Goal: Transaction & Acquisition: Purchase product/service

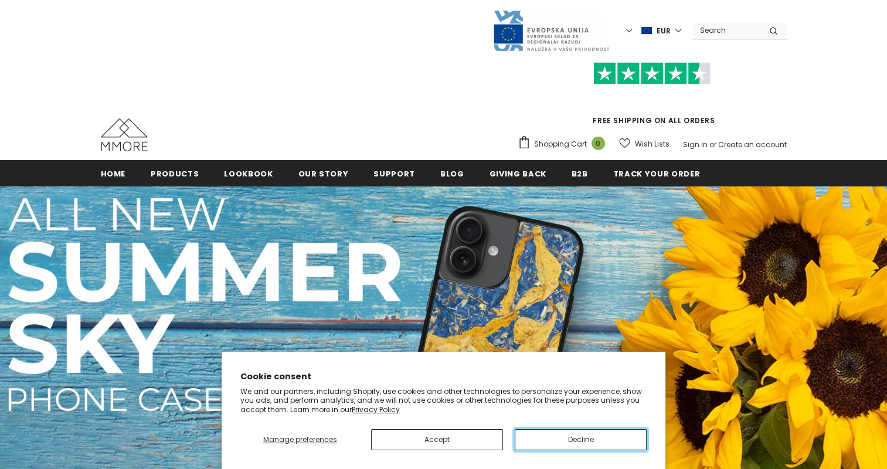
click at [596, 438] on button "Decline" at bounding box center [581, 439] width 132 height 21
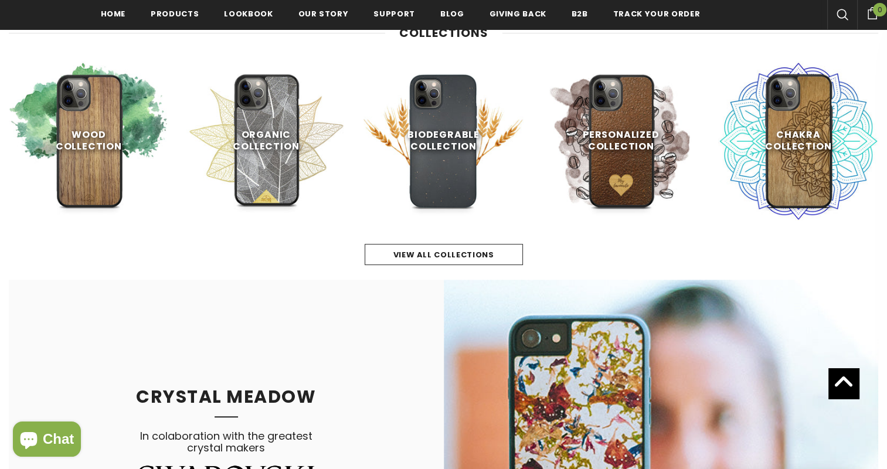
scroll to position [530, 0]
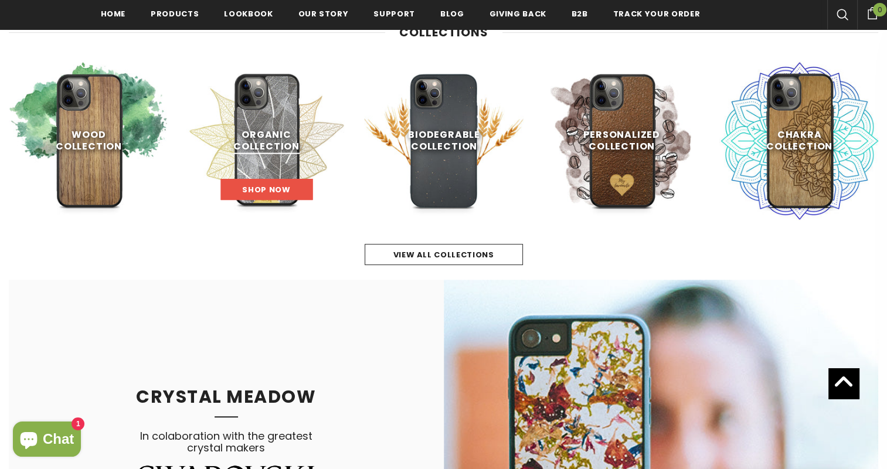
click at [262, 181] on link "Shop Now" at bounding box center [266, 189] width 92 height 21
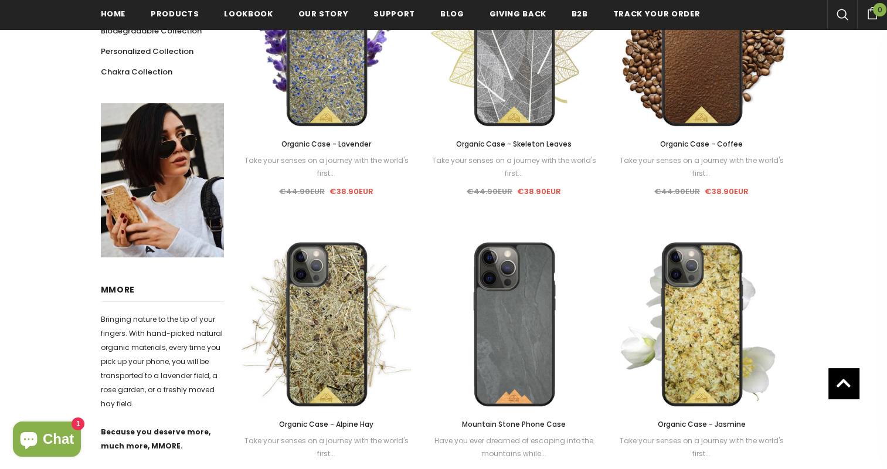
scroll to position [354, 0]
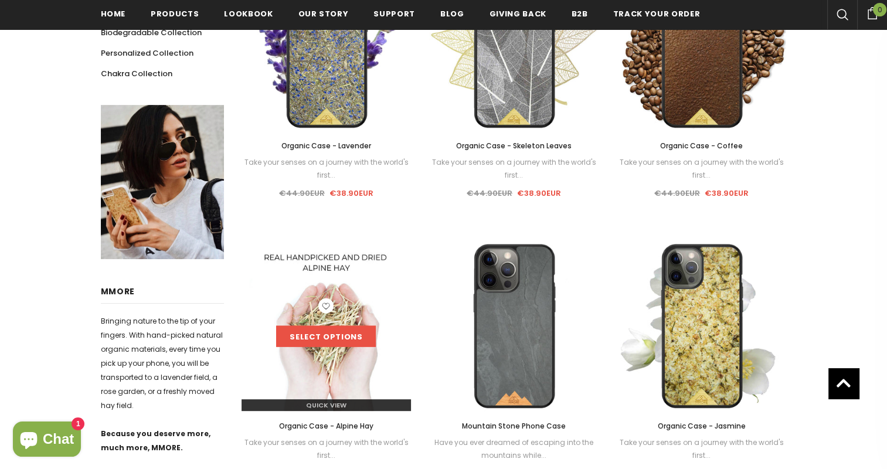
click at [354, 339] on link "Select options" at bounding box center [326, 336] width 100 height 21
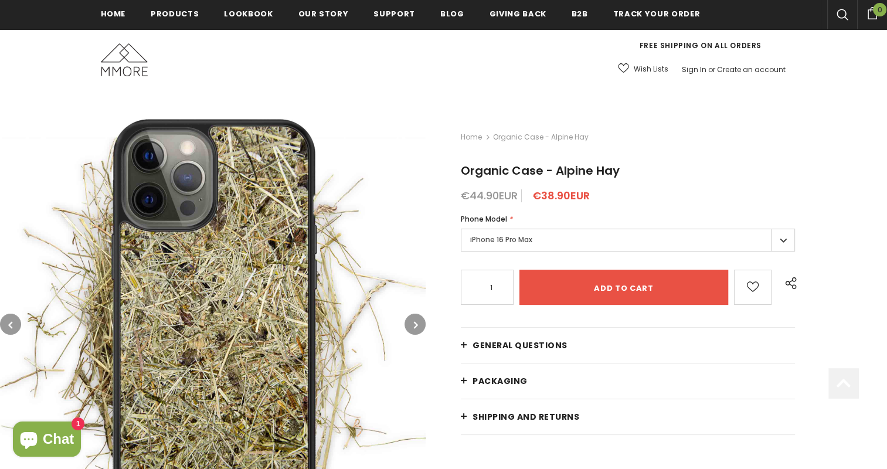
scroll to position [176, 0]
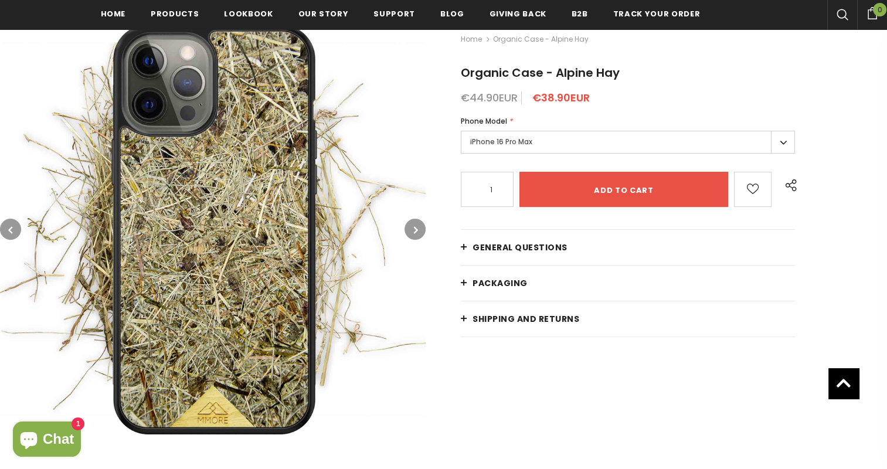
click at [525, 140] on label "iPhone 16 Pro Max" at bounding box center [628, 142] width 334 height 23
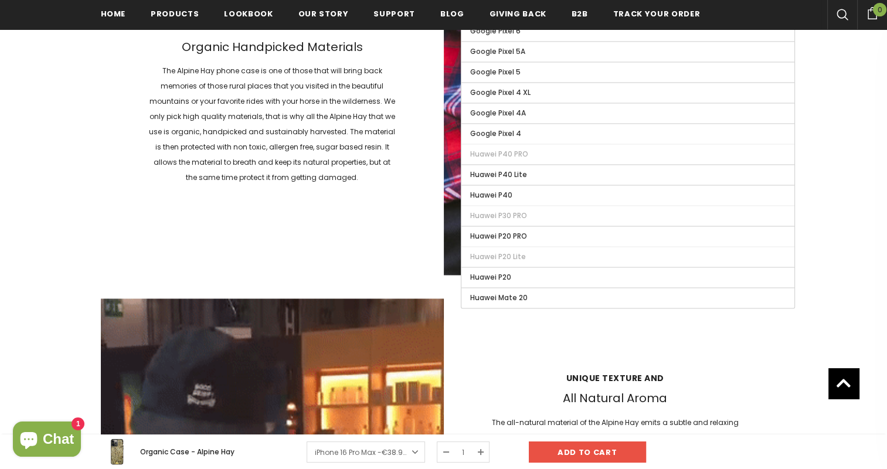
scroll to position [1817, 0]
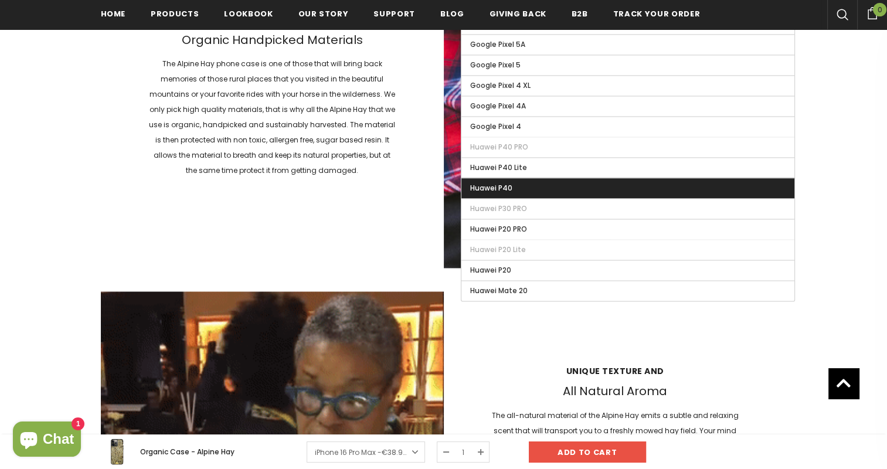
click at [499, 183] on span "Huawei P40" at bounding box center [491, 188] width 42 height 10
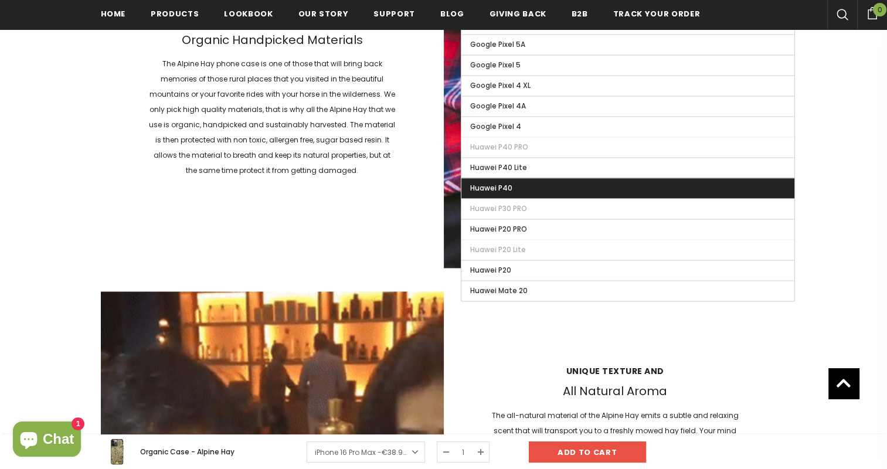
click at [0, 0] on input "Huawei P40" at bounding box center [0, 0] width 0 height 0
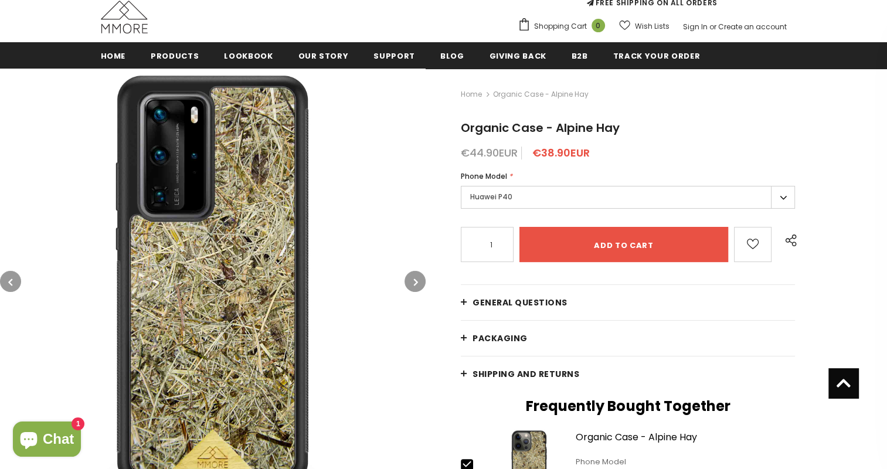
scroll to position [117, 0]
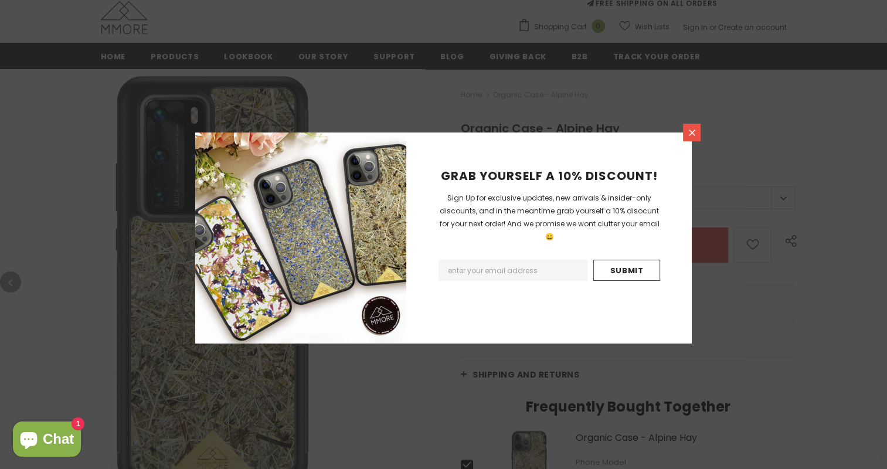
click at [694, 129] on icon at bounding box center [692, 133] width 10 height 10
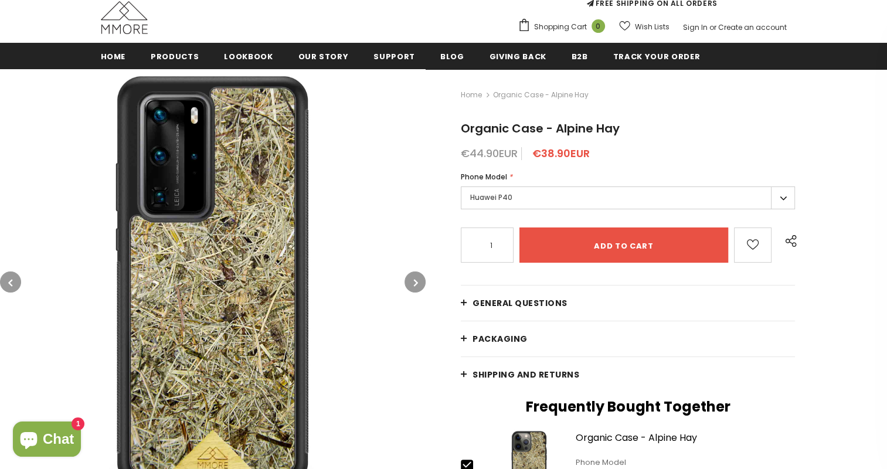
click at [576, 196] on label "Huawei P40" at bounding box center [628, 197] width 334 height 23
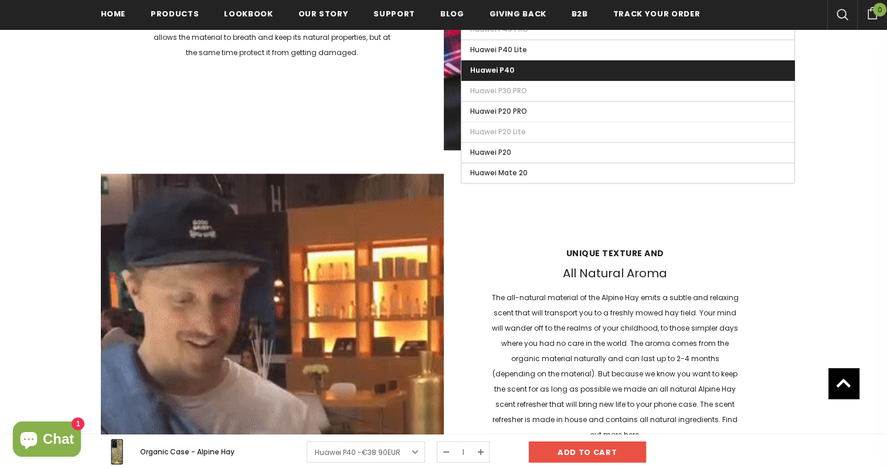
scroll to position [1820, 0]
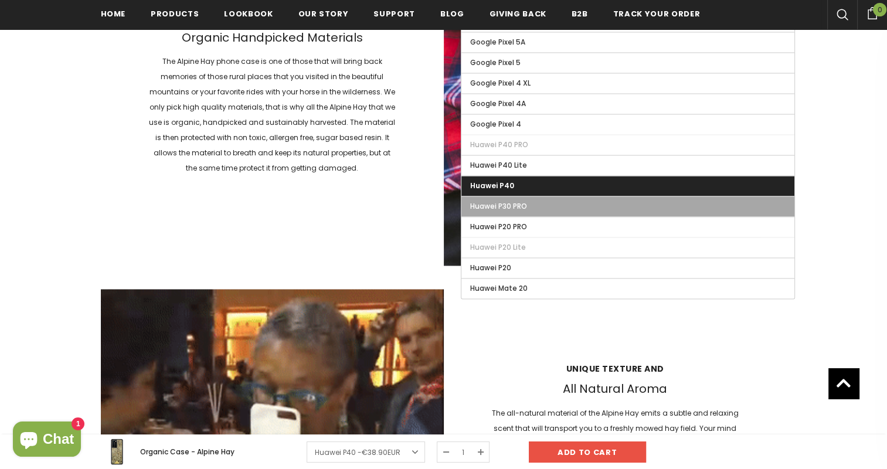
click at [504, 201] on label "Huawei P30 PRO" at bounding box center [627, 206] width 333 height 20
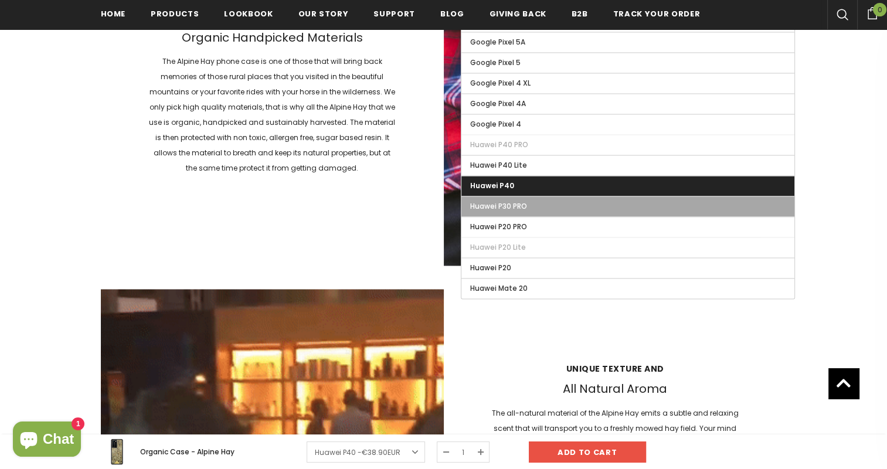
click at [0, 0] on input "Huawei P30 PRO" at bounding box center [0, 0] width 0 height 0
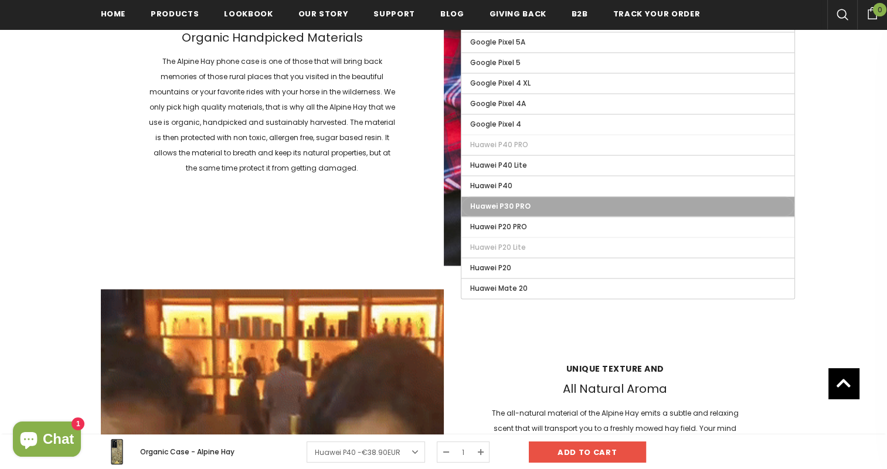
type input "Sold Out"
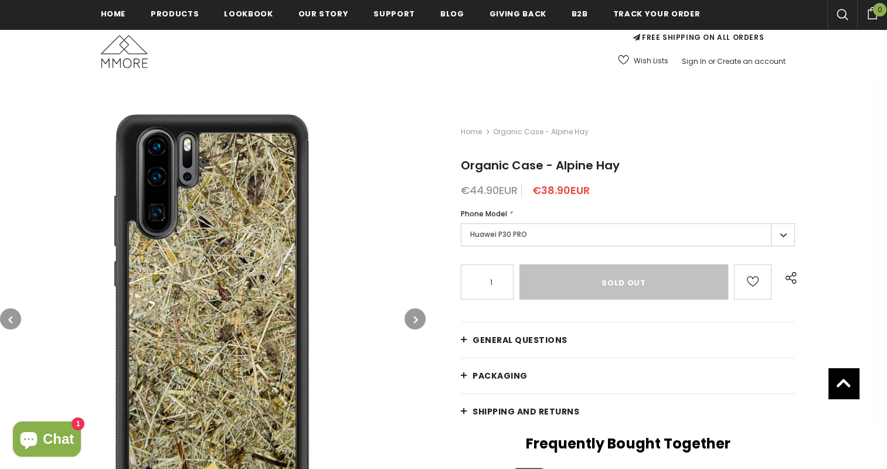
scroll to position [61, 0]
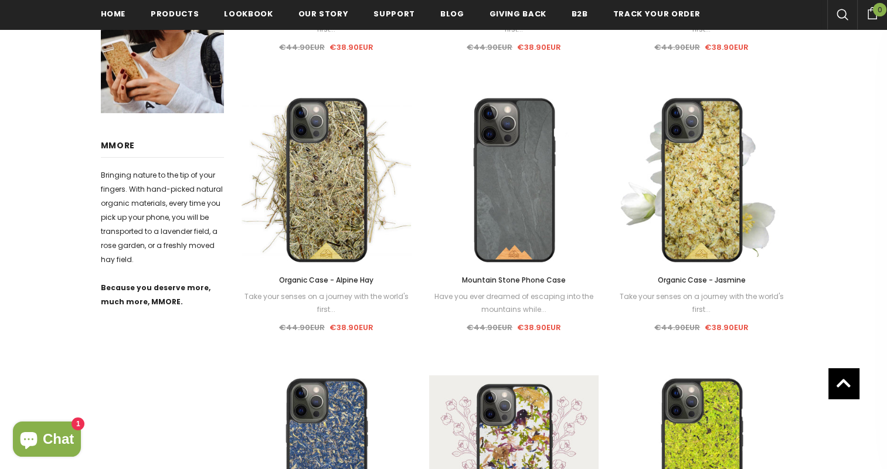
scroll to position [650, 0]
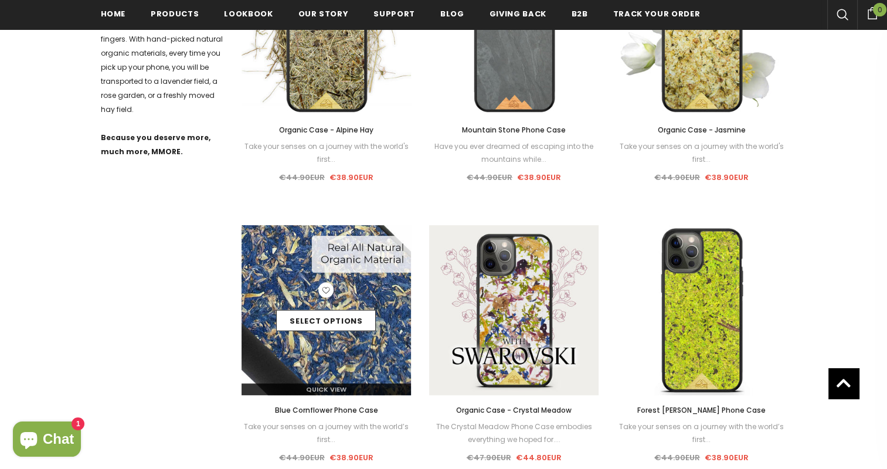
click at [286, 288] on div "Select options" at bounding box center [327, 311] width 170 height 56
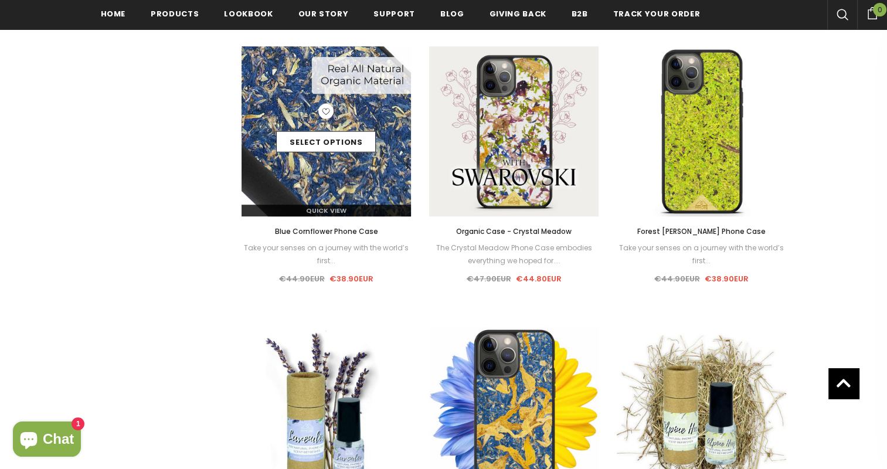
scroll to position [943, 0]
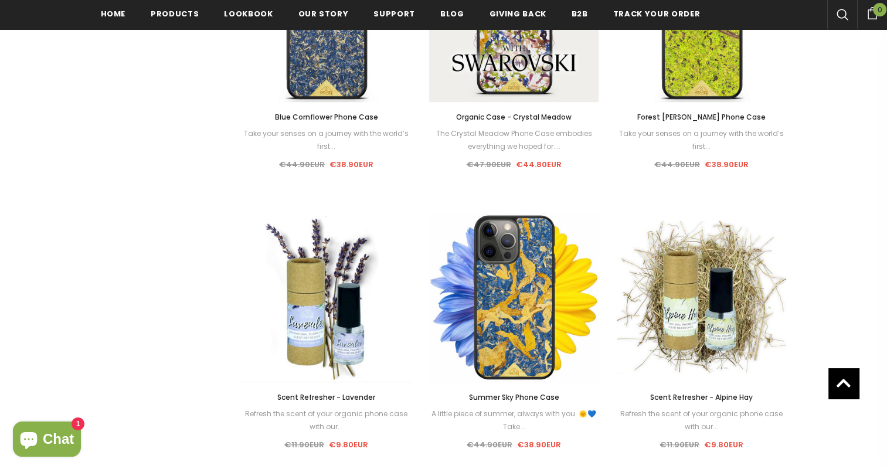
click at [318, 119] on span "Blue Cornflower Phone Case" at bounding box center [325, 117] width 103 height 10
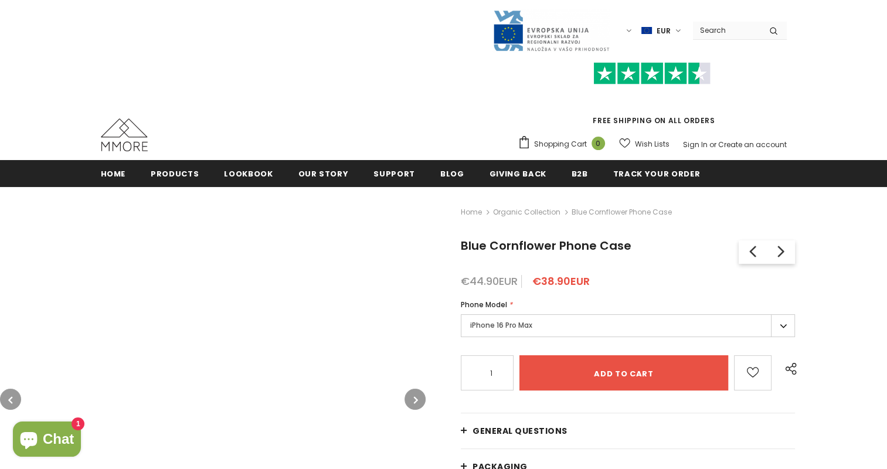
click at [520, 323] on label "iPhone 16 Pro Max" at bounding box center [628, 325] width 334 height 23
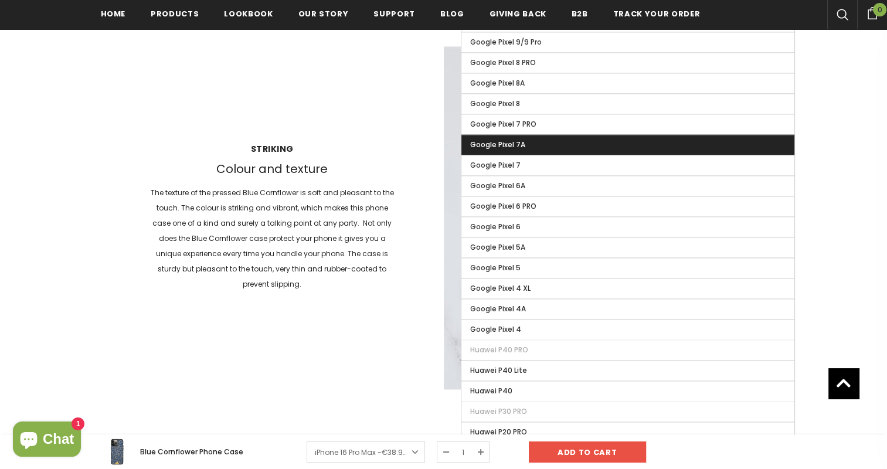
scroll to position [1820, 0]
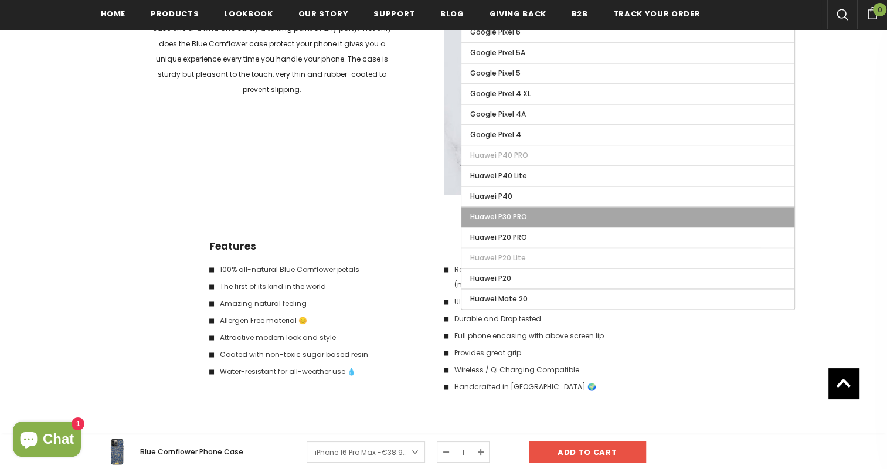
click at [504, 207] on label "Huawei P30 PRO" at bounding box center [627, 217] width 333 height 20
click at [0, 0] on input "Huawei P30 PRO" at bounding box center [0, 0] width 0 height 0
type input "Sold Out"
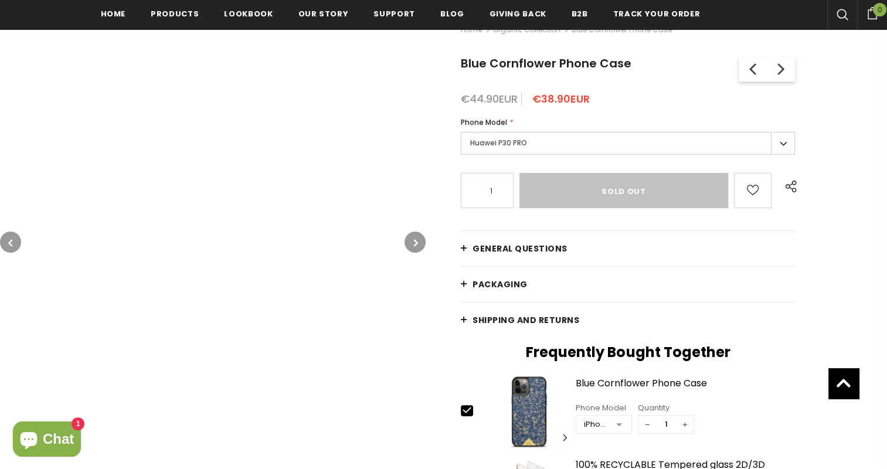
scroll to position [178, 0]
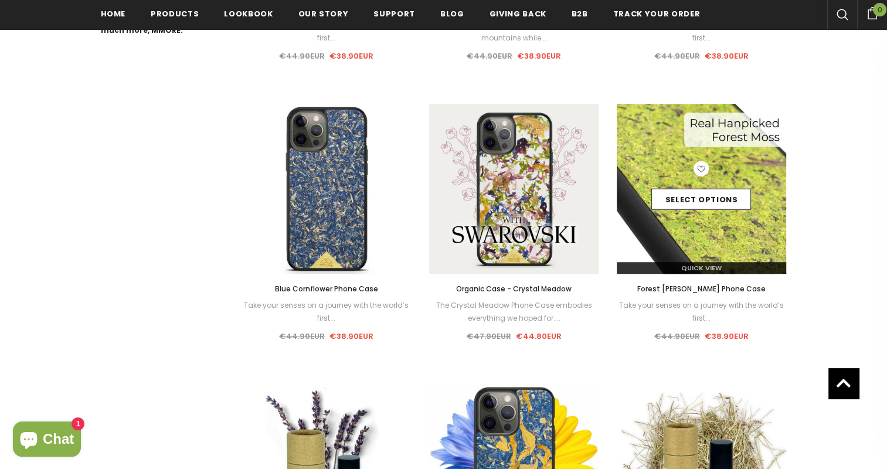
scroll to position [770, 0]
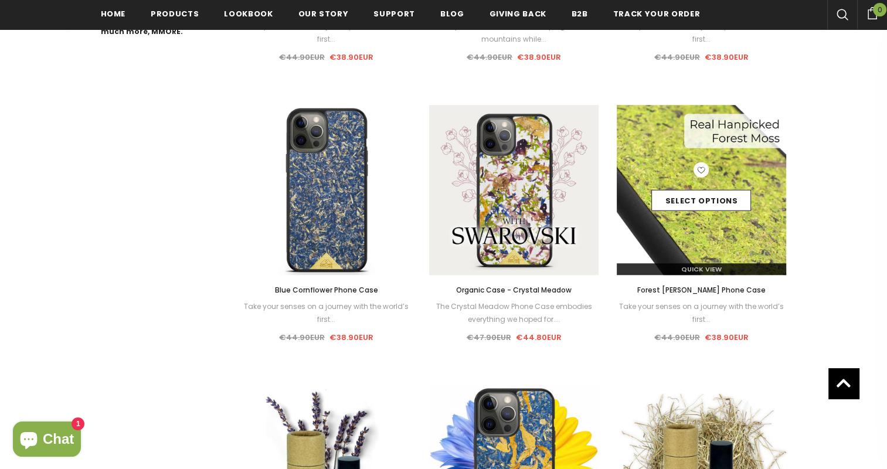
click at [704, 237] on img at bounding box center [702, 190] width 170 height 170
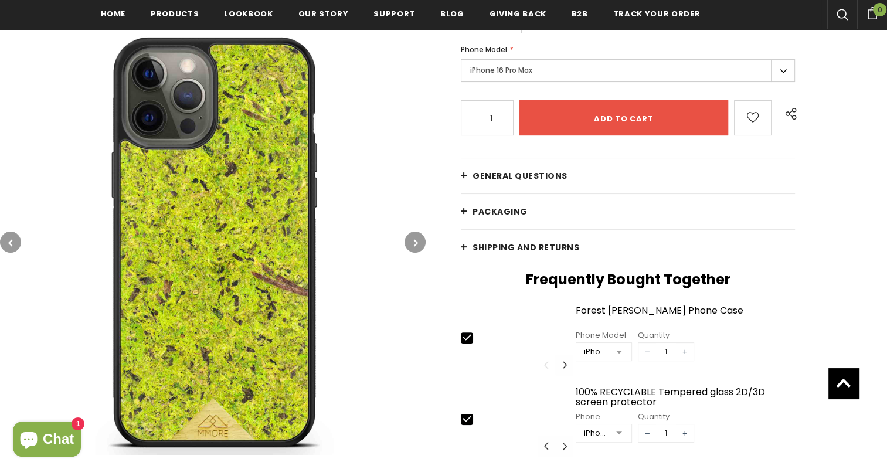
scroll to position [237, 0]
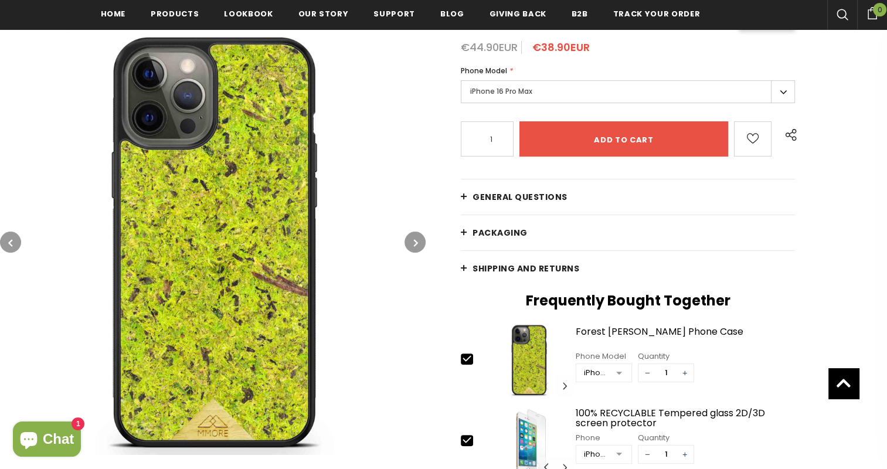
click at [529, 101] on label "iPhone 16 Pro Max" at bounding box center [628, 91] width 334 height 23
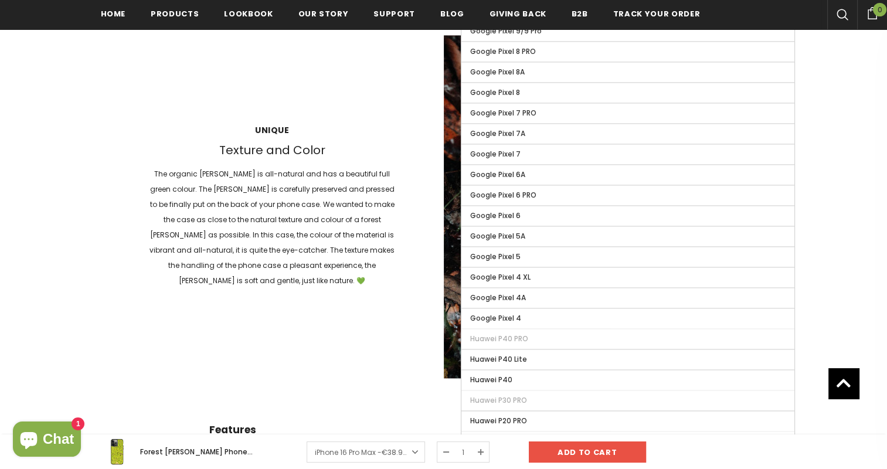
scroll to position [1820, 0]
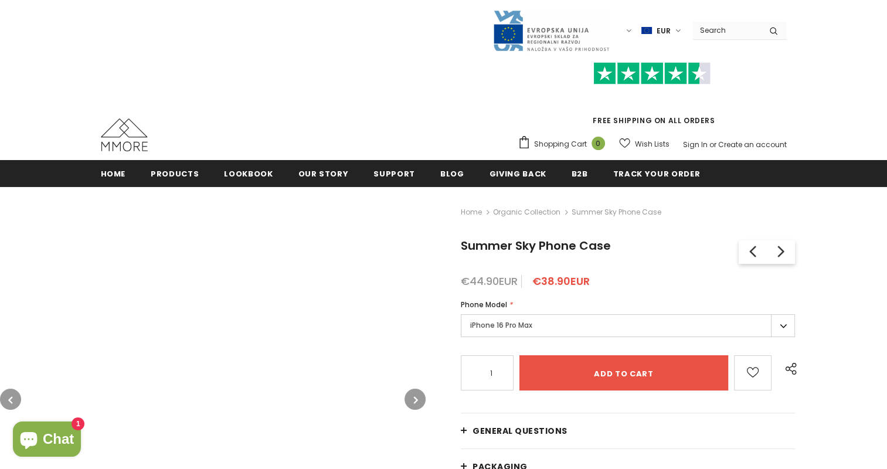
click at [666, 331] on label "iPhone 16 Pro Max" at bounding box center [628, 325] width 334 height 23
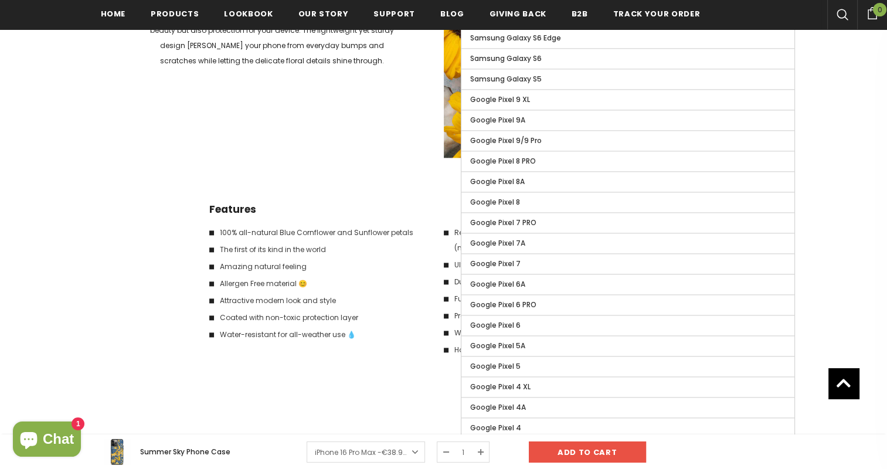
scroll to position [1761, 0]
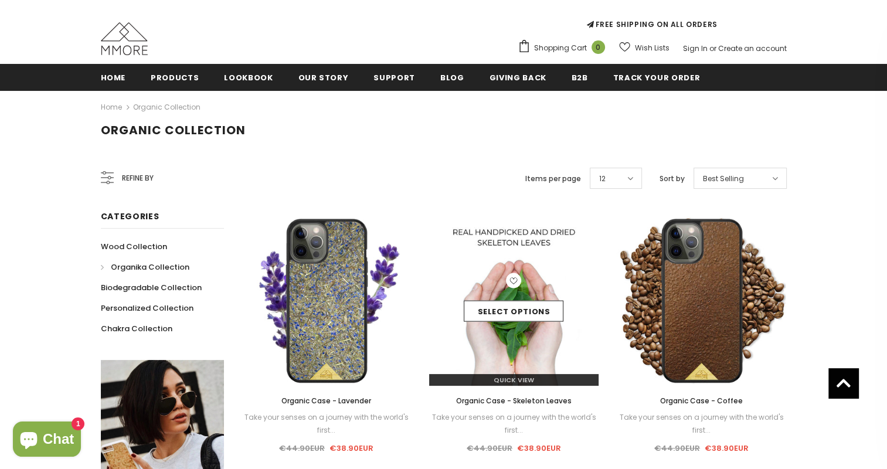
scroll to position [70, 0]
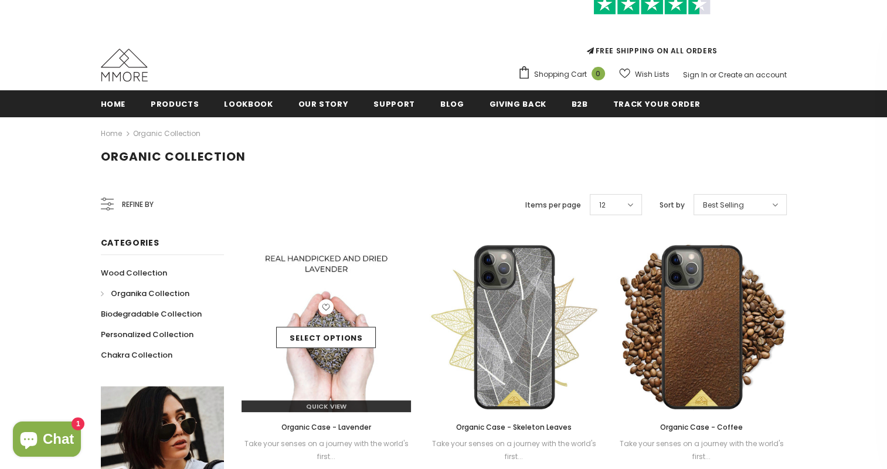
click at [327, 361] on img at bounding box center [327, 327] width 170 height 170
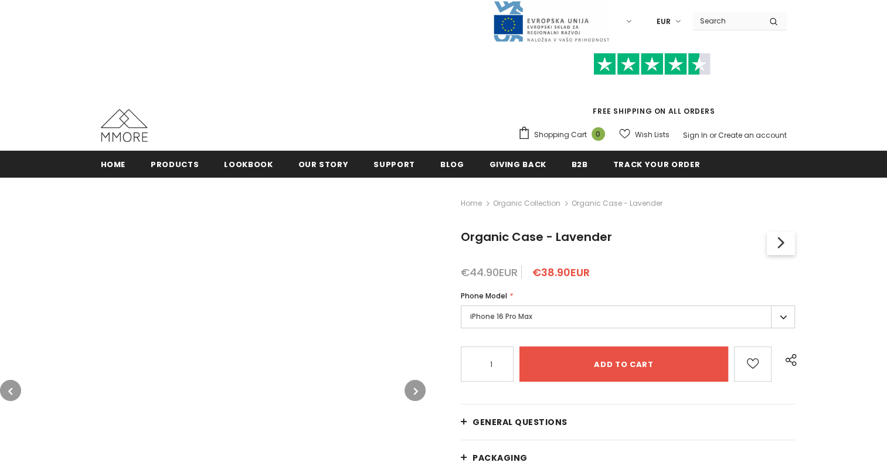
scroll to position [235, 0]
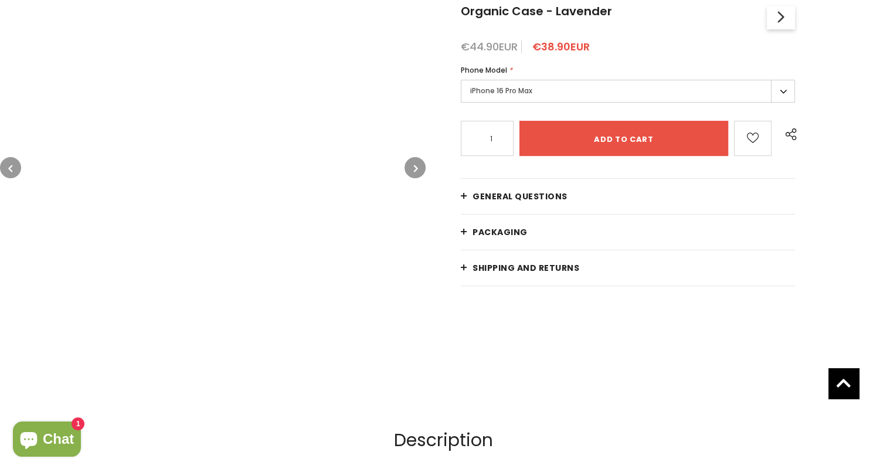
click at [488, 91] on label "iPhone 16 Pro Max" at bounding box center [628, 91] width 334 height 23
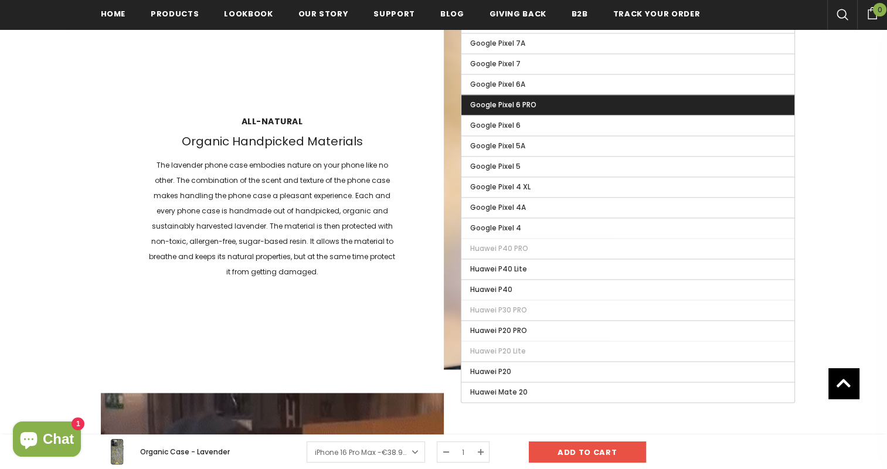
scroll to position [1937, 0]
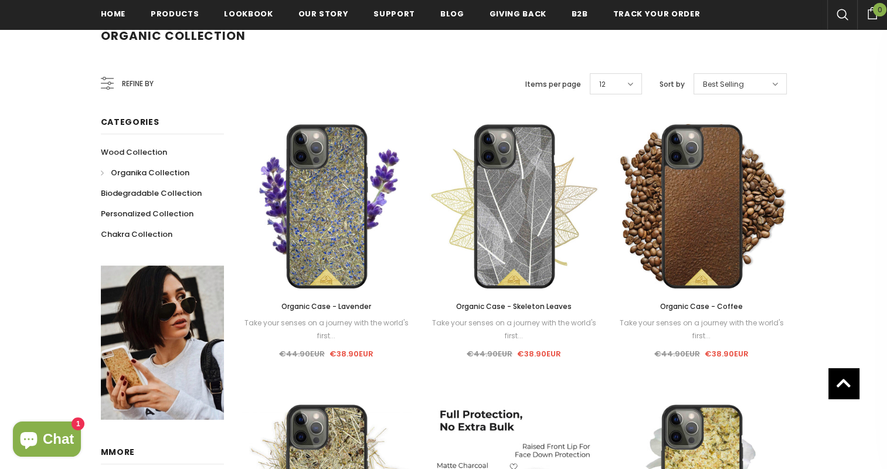
scroll to position [424, 0]
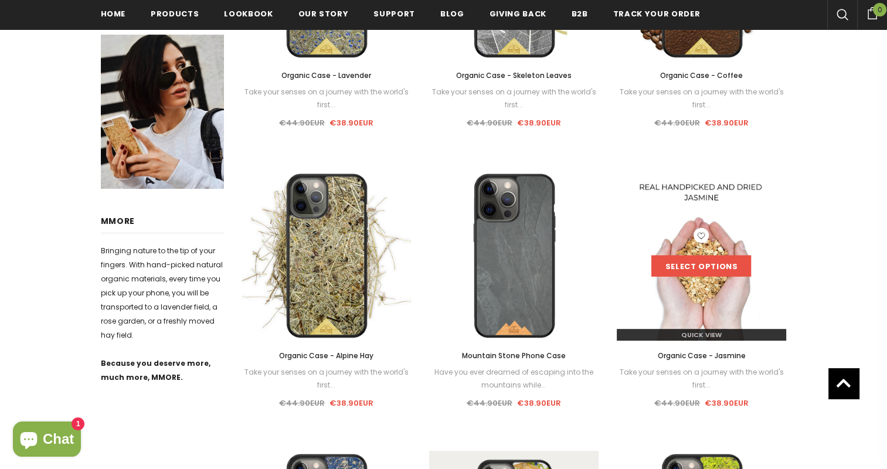
click at [682, 271] on link "Select options" at bounding box center [701, 266] width 100 height 21
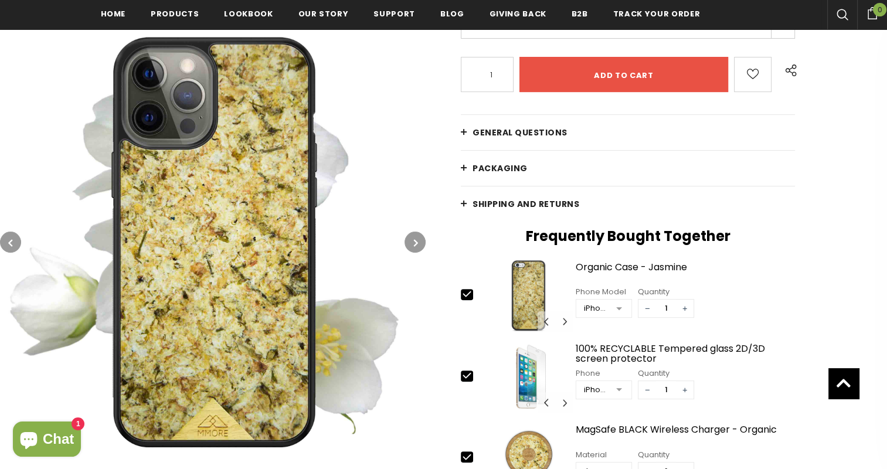
scroll to position [176, 0]
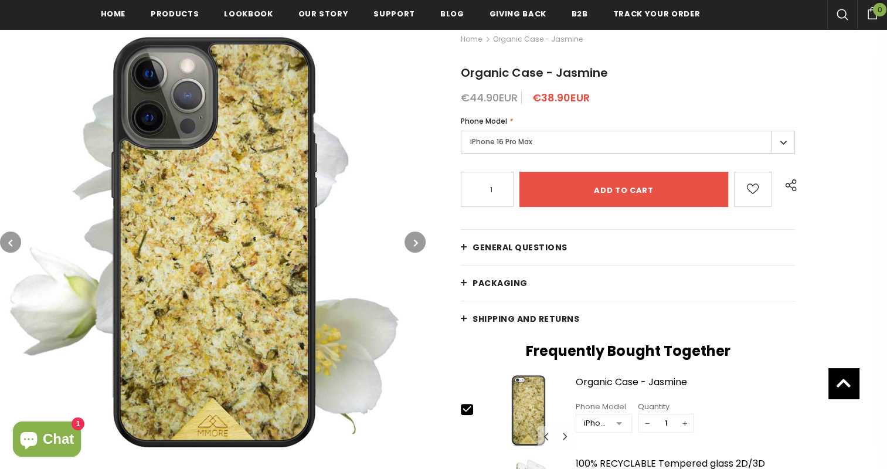
drag, startPoint x: 488, startPoint y: 149, endPoint x: 490, endPoint y: 161, distance: 12.4
click at [488, 149] on label "iPhone 16 Pro Max" at bounding box center [628, 142] width 334 height 23
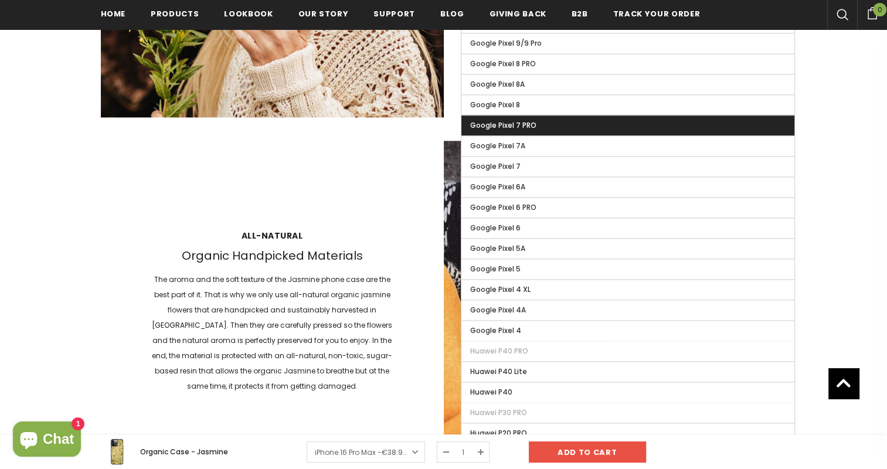
scroll to position [1759, 0]
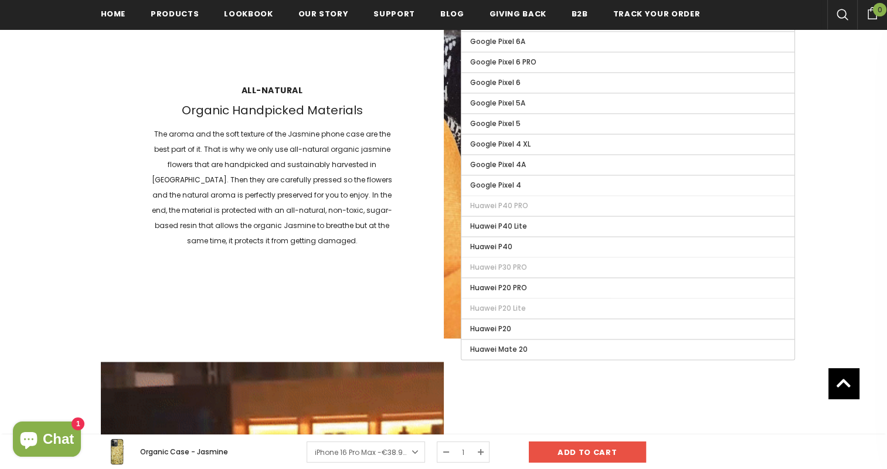
click at [173, 276] on div "All-natural Organic Handpicked Materials The aroma and the soft texture of the …" at bounding box center [444, 166] width 686 height 343
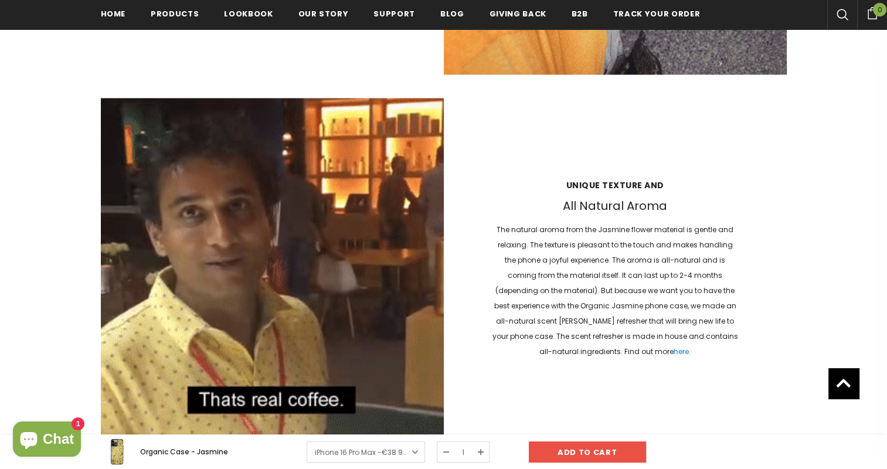
scroll to position [2169, 0]
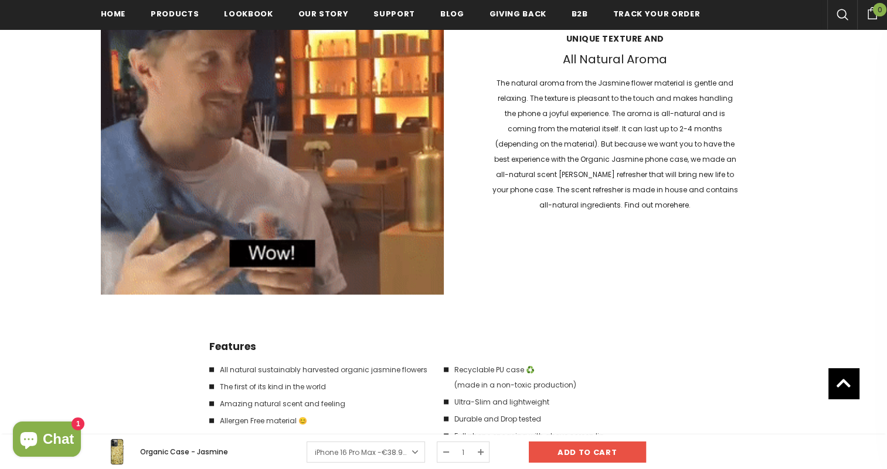
click at [674, 199] on link "here" at bounding box center [681, 204] width 15 height 10
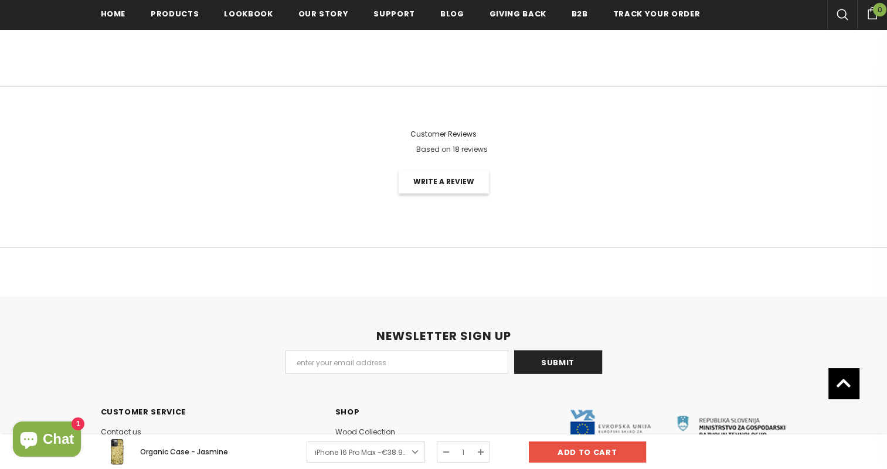
scroll to position [2497, 0]
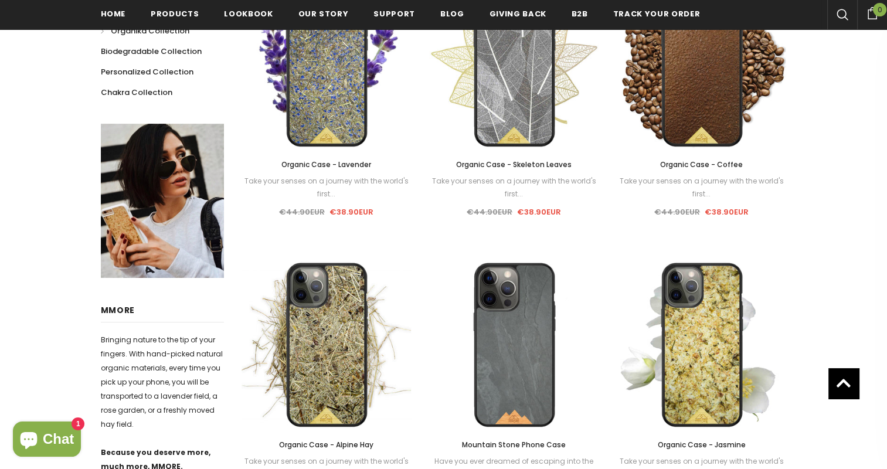
scroll to position [424, 0]
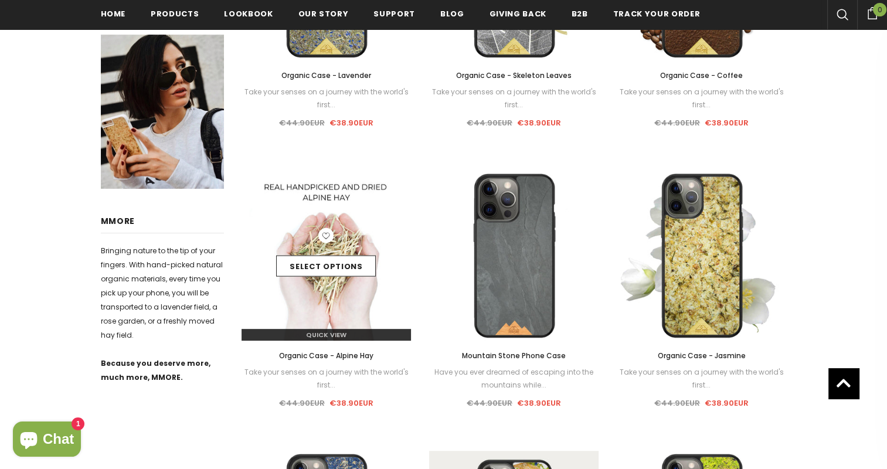
click at [319, 296] on img at bounding box center [327, 256] width 170 height 170
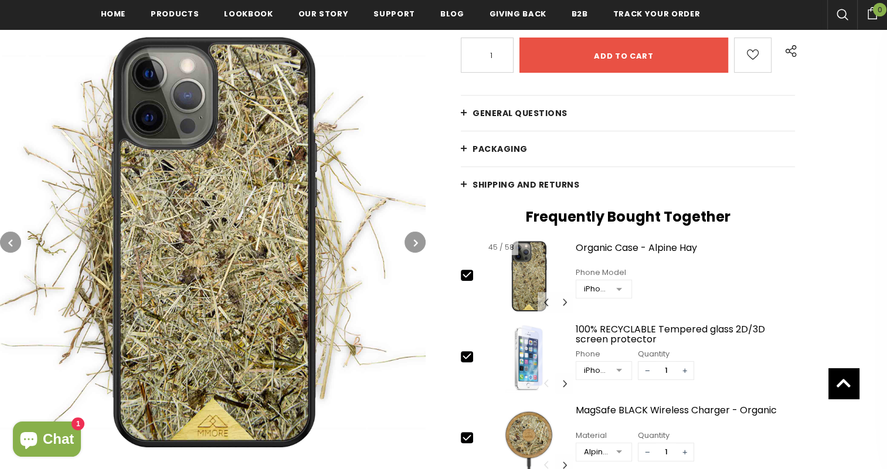
scroll to position [314, 0]
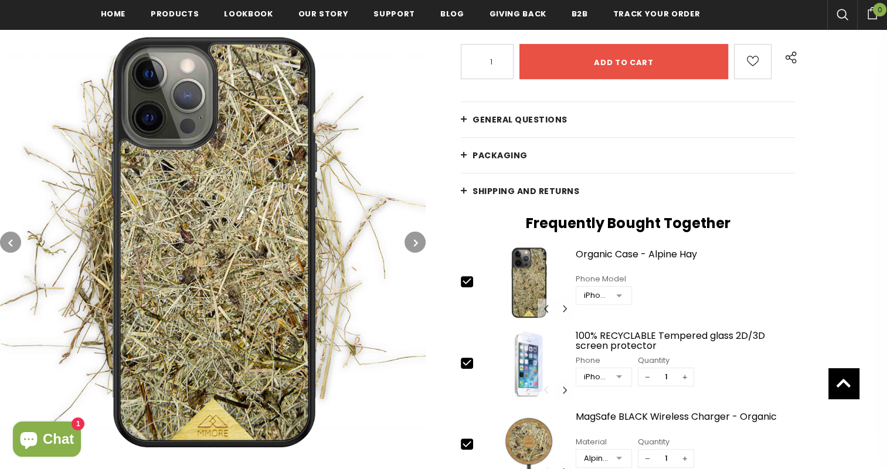
click at [539, 110] on link "General Questions" at bounding box center [628, 119] width 334 height 35
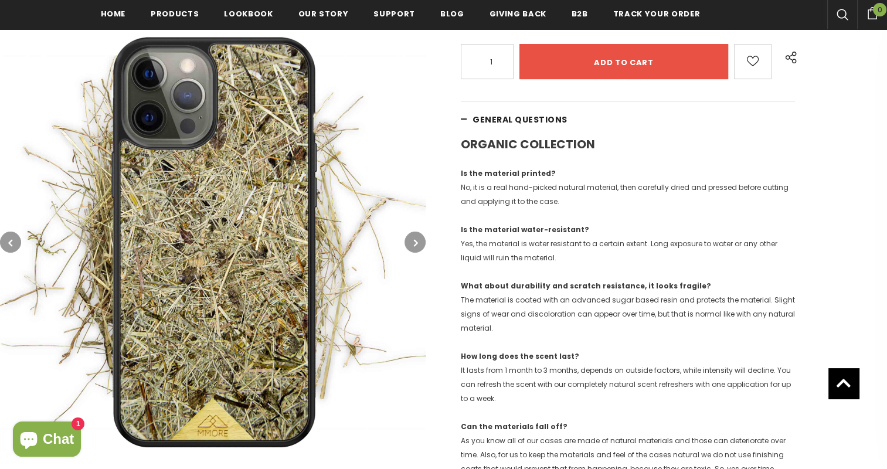
click at [539, 110] on link "General Questions" at bounding box center [628, 119] width 334 height 35
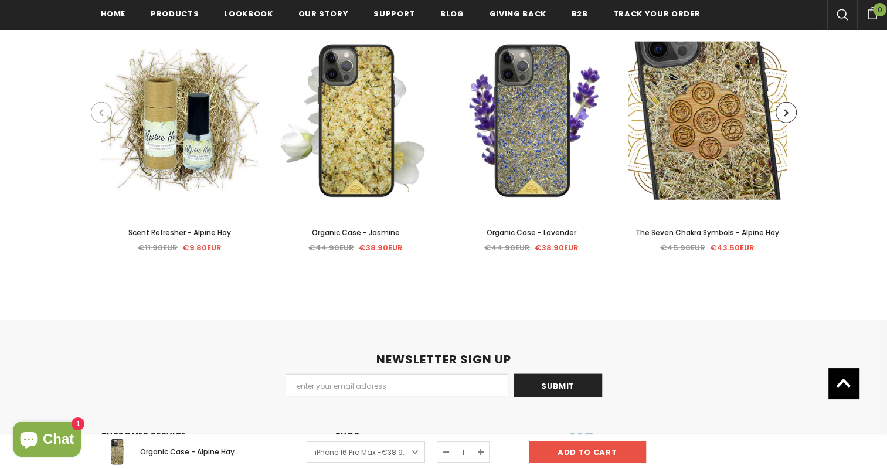
scroll to position [3159, 0]
